Goal: Information Seeking & Learning: Learn about a topic

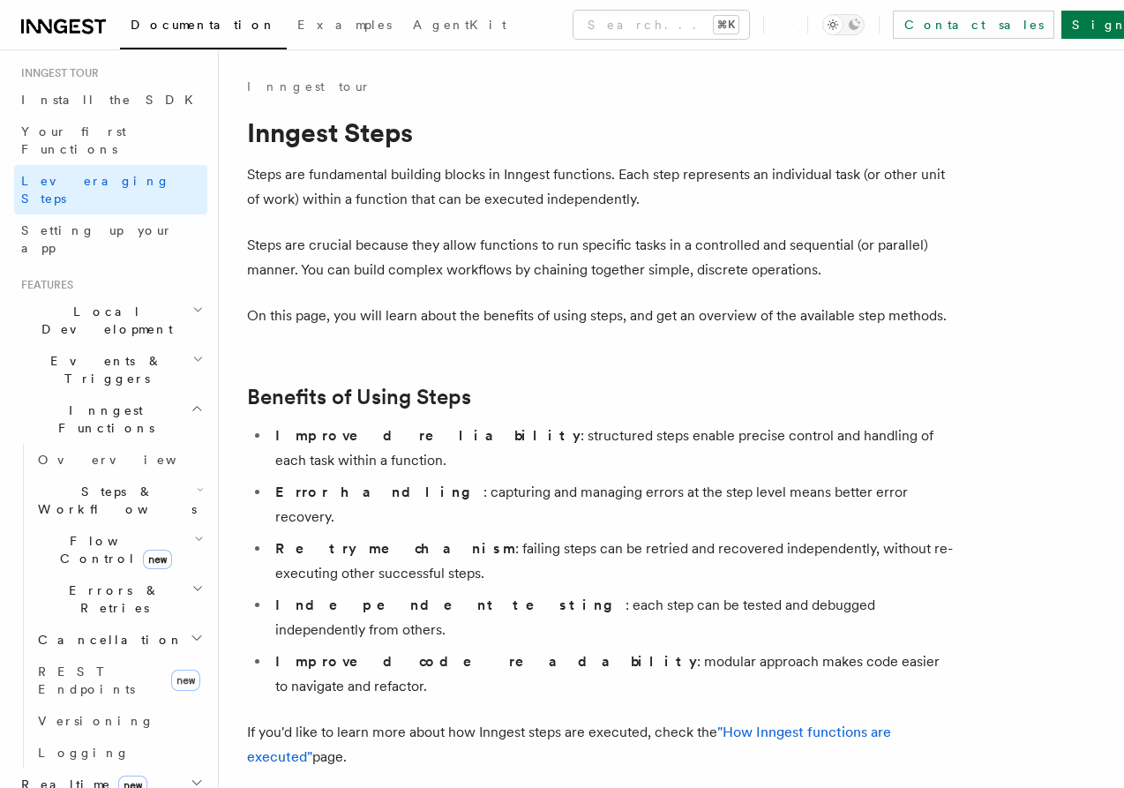
scroll to position [176, 0]
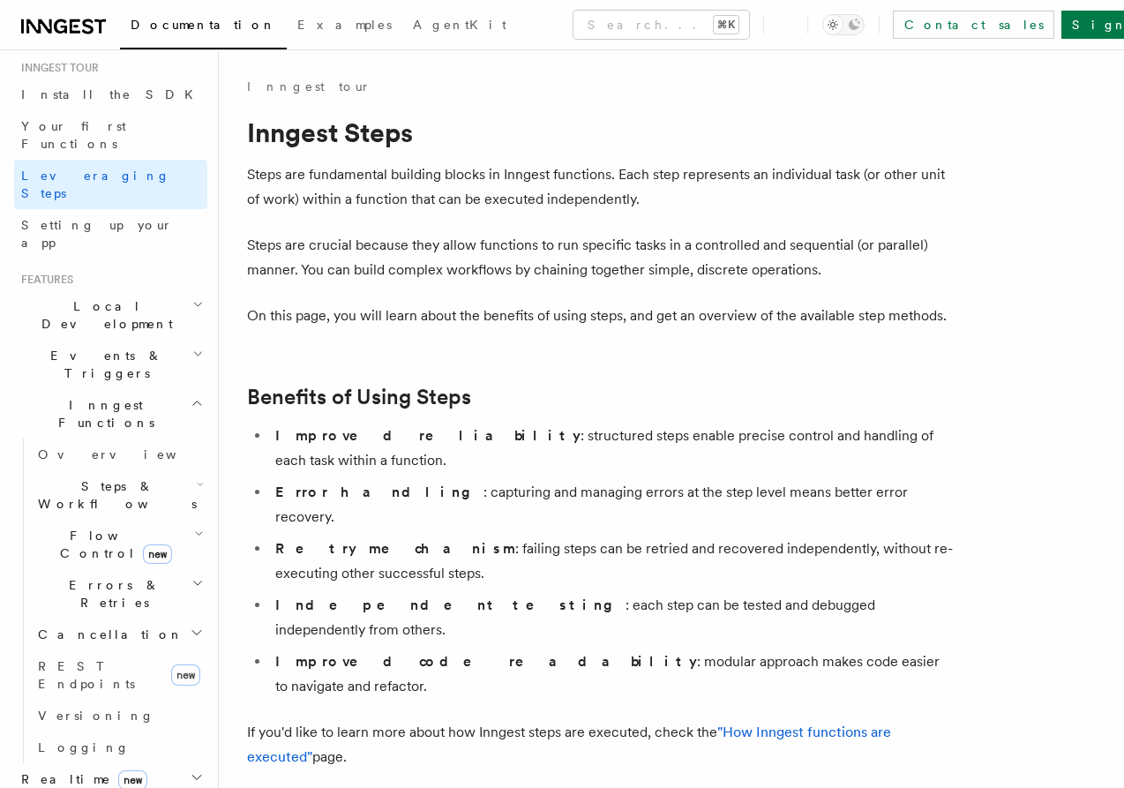
click at [167, 519] on h2 "Flow Control new" at bounding box center [119, 543] width 176 height 49
click at [142, 601] on link "Singleton new" at bounding box center [128, 618] width 160 height 35
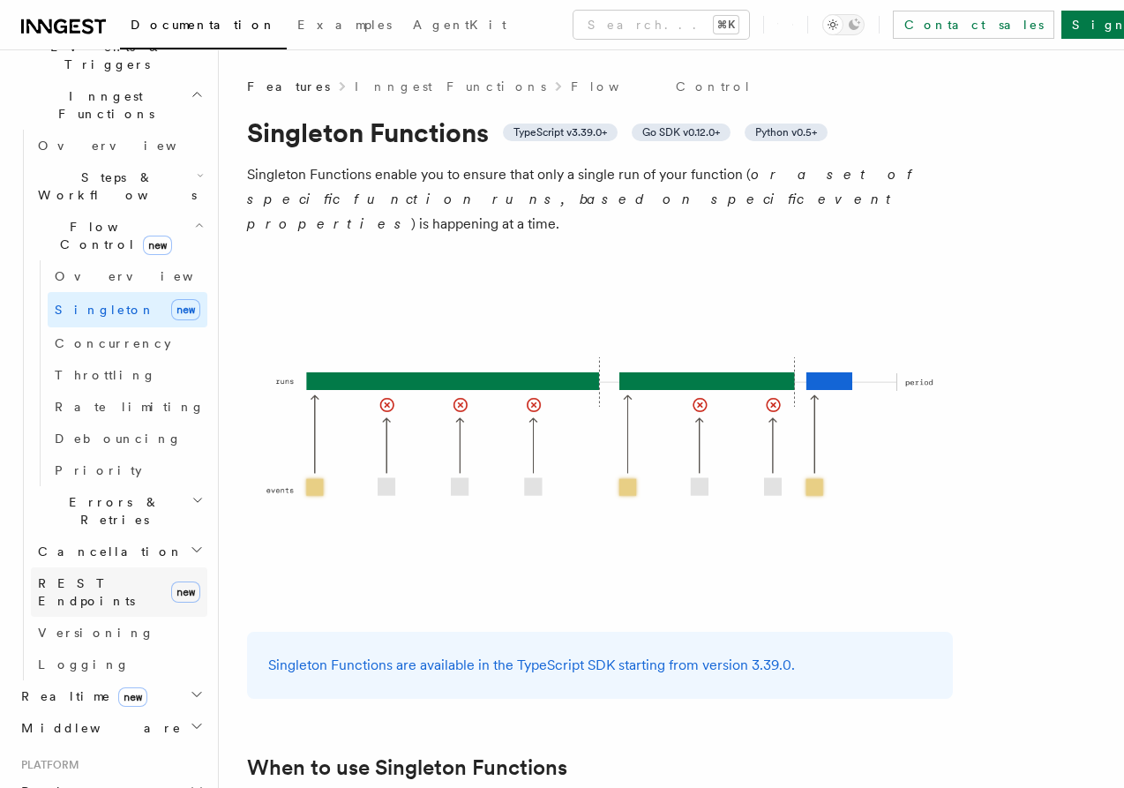
scroll to position [177, 0]
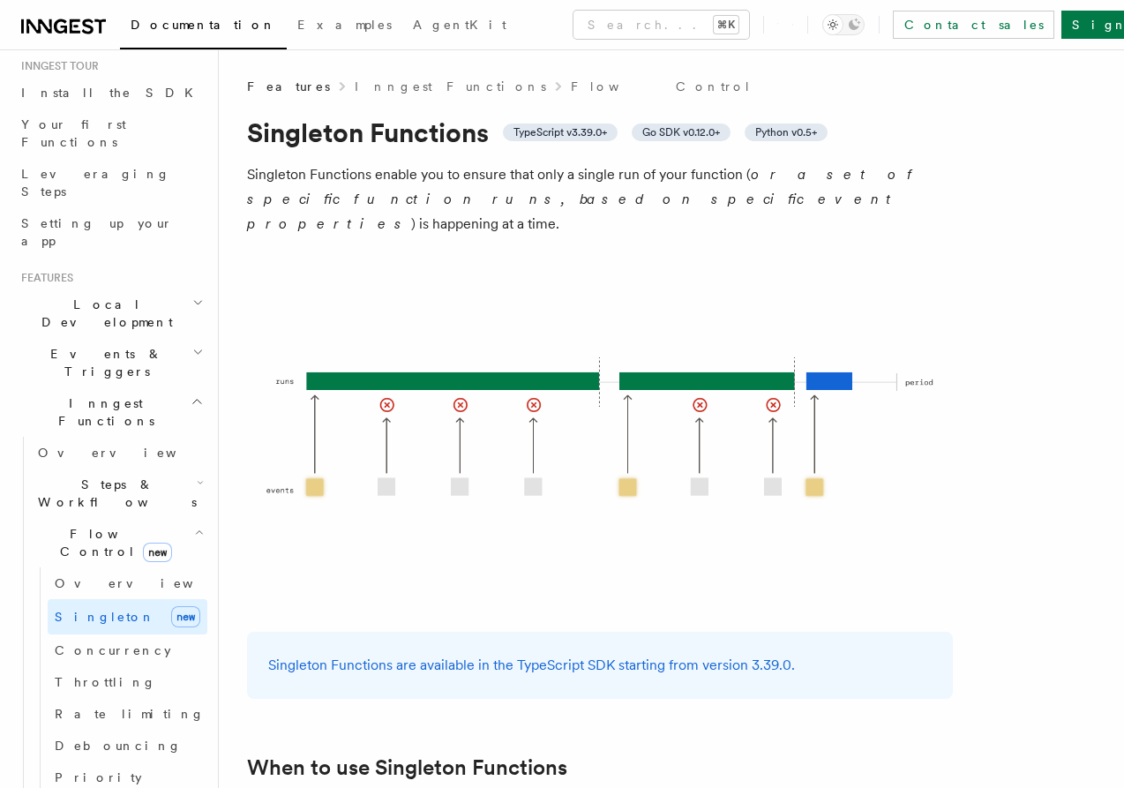
click at [142, 475] on span "Steps & Workflows" at bounding box center [114, 492] width 166 height 35
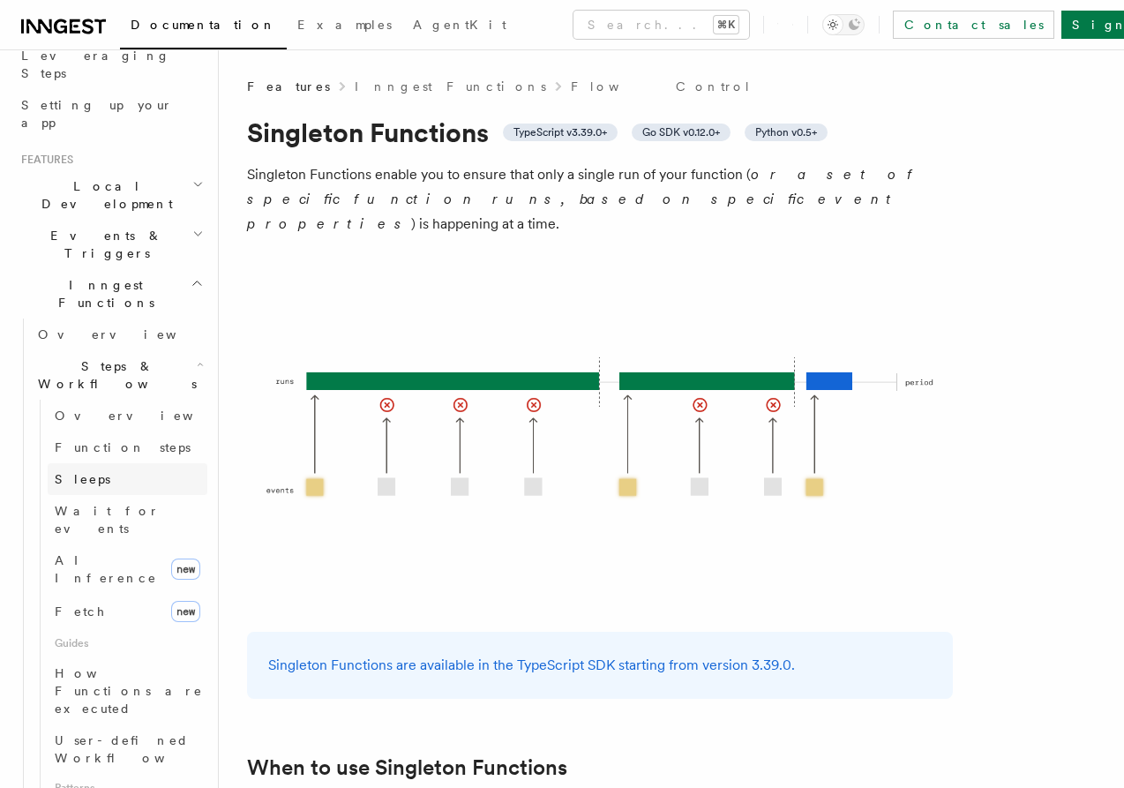
scroll to position [305, 0]
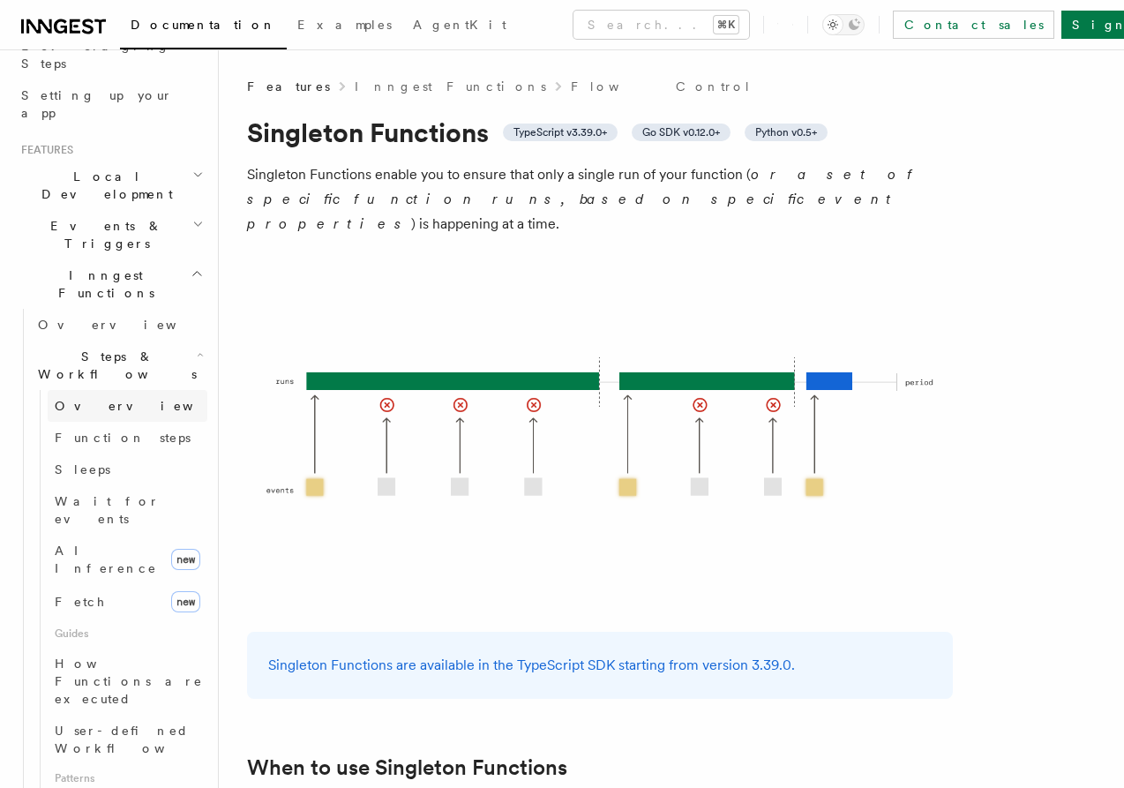
click at [132, 390] on link "Overview" at bounding box center [128, 406] width 160 height 32
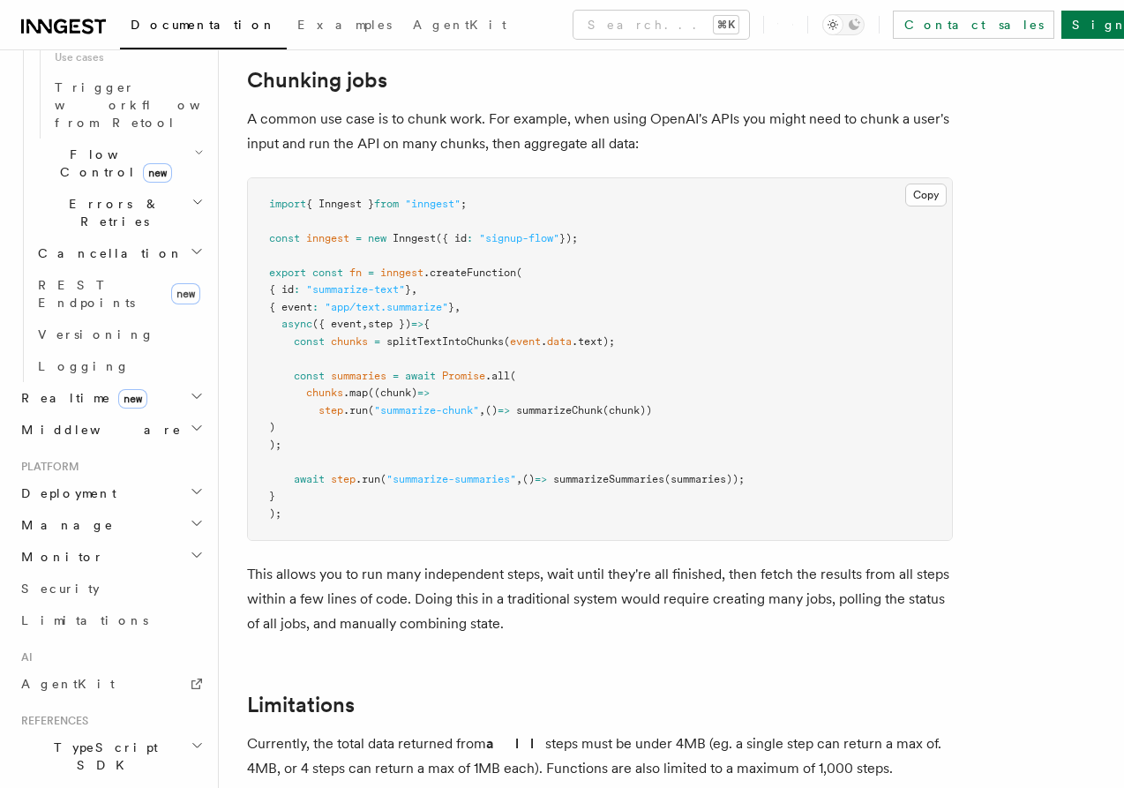
scroll to position [2476, 0]
